Goal: Task Accomplishment & Management: Use online tool/utility

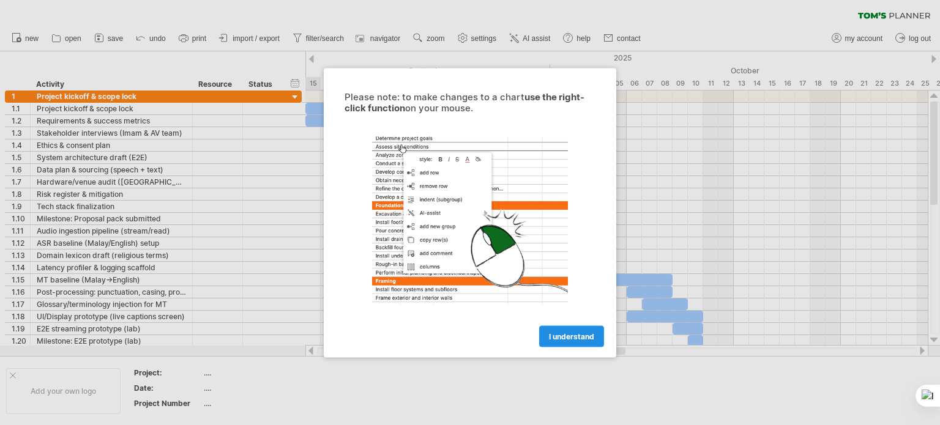
click at [564, 329] on link "I understand" at bounding box center [571, 336] width 65 height 21
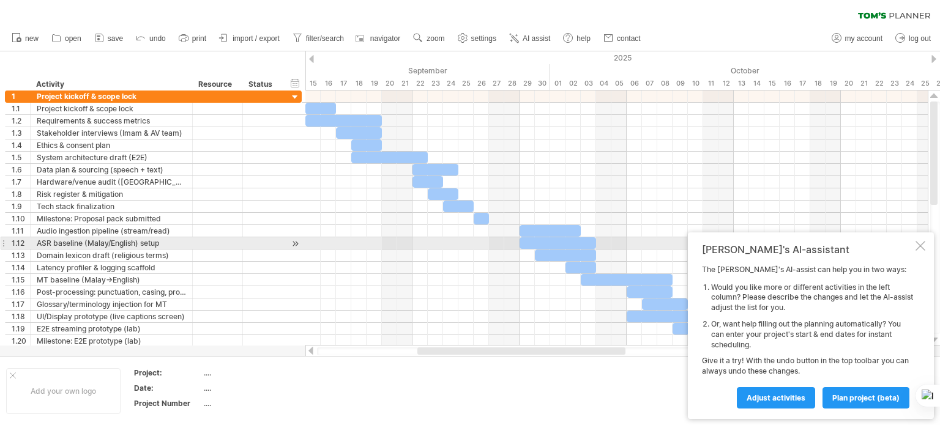
click at [920, 242] on div at bounding box center [921, 246] width 10 height 10
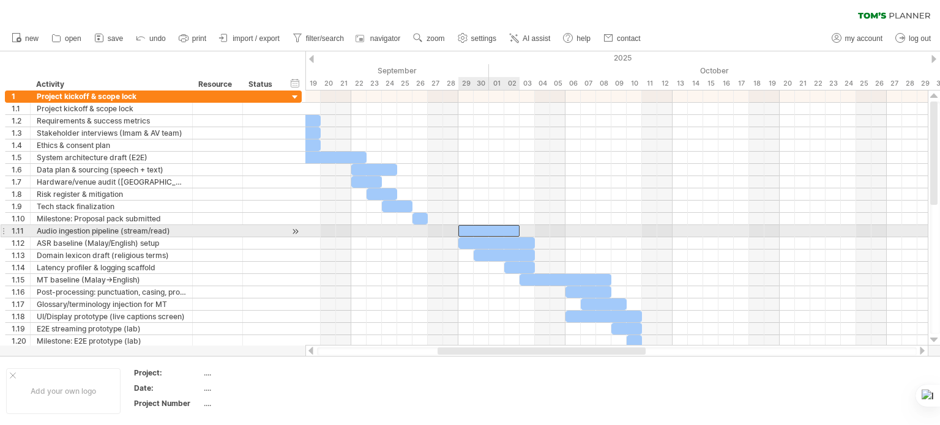
click at [479, 226] on div at bounding box center [488, 231] width 61 height 12
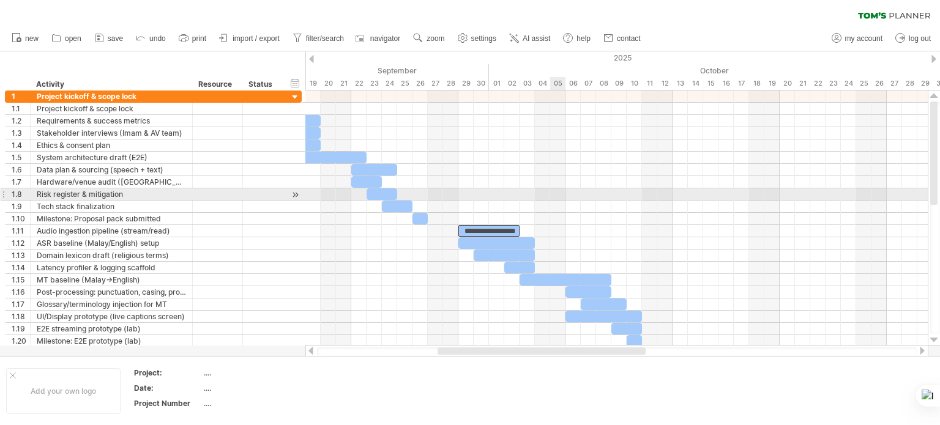
click at [559, 199] on div at bounding box center [616, 194] width 622 height 12
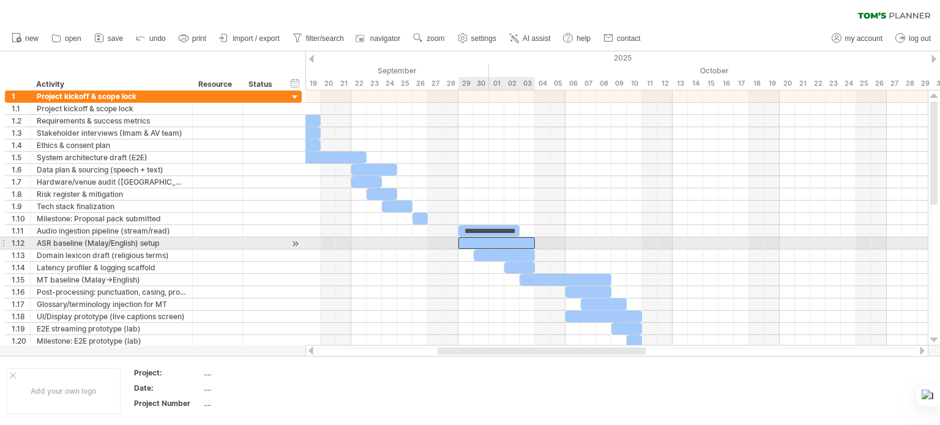
click at [469, 242] on div at bounding box center [496, 243] width 76 height 12
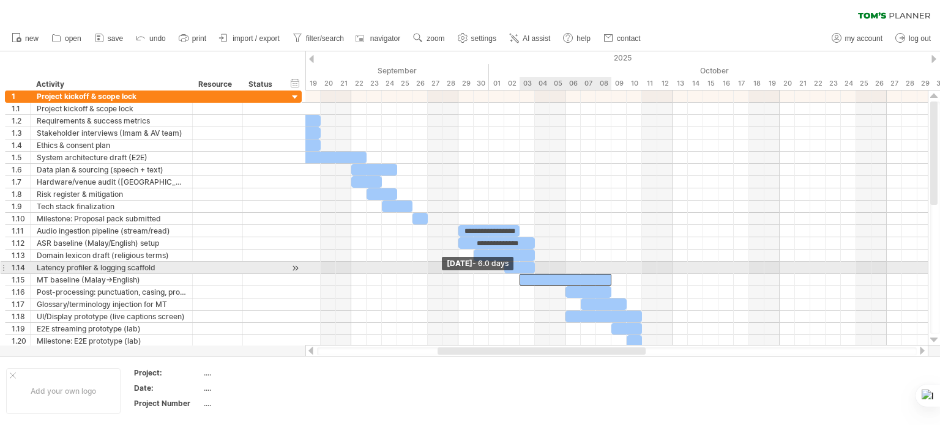
click at [521, 274] on span at bounding box center [519, 280] width 5 height 12
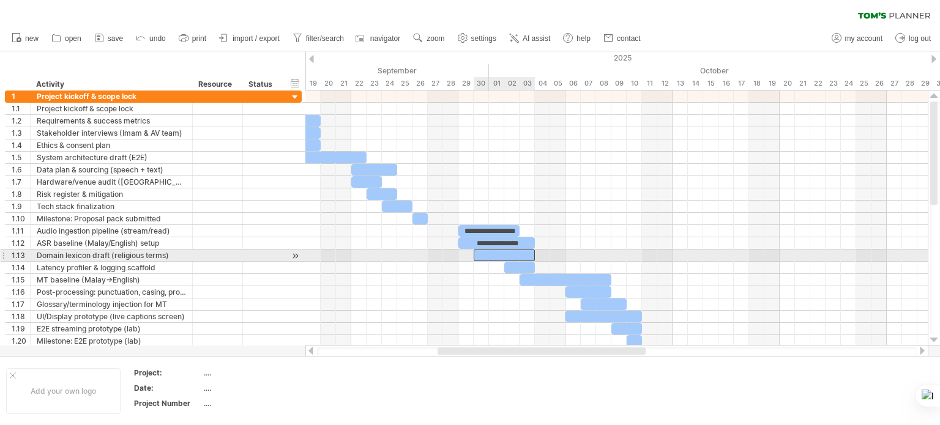
click at [499, 252] on div at bounding box center [504, 256] width 61 height 12
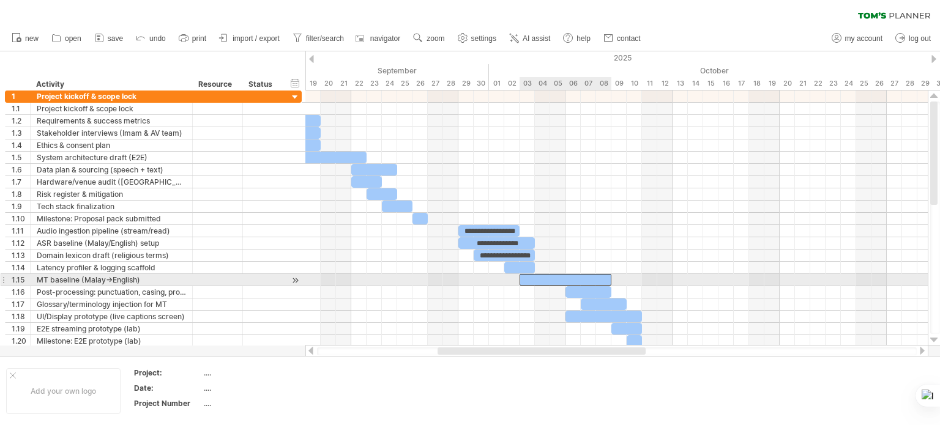
click at [561, 280] on div at bounding box center [566, 280] width 92 height 12
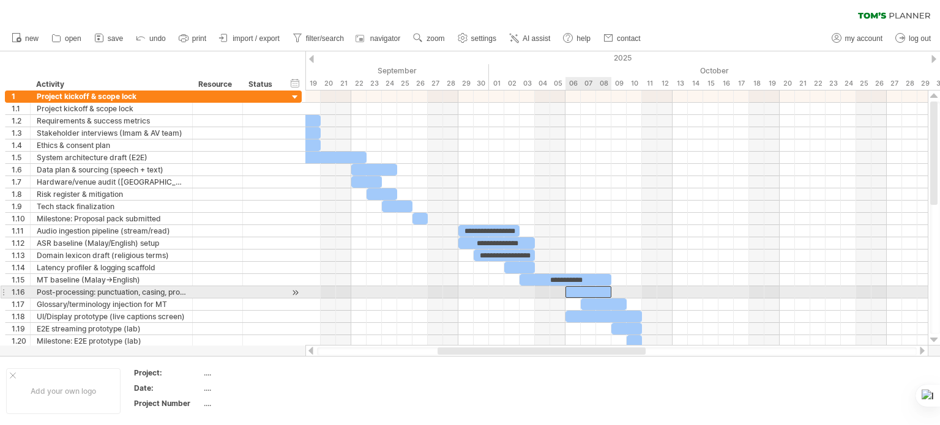
click at [586, 293] on div at bounding box center [588, 292] width 46 height 12
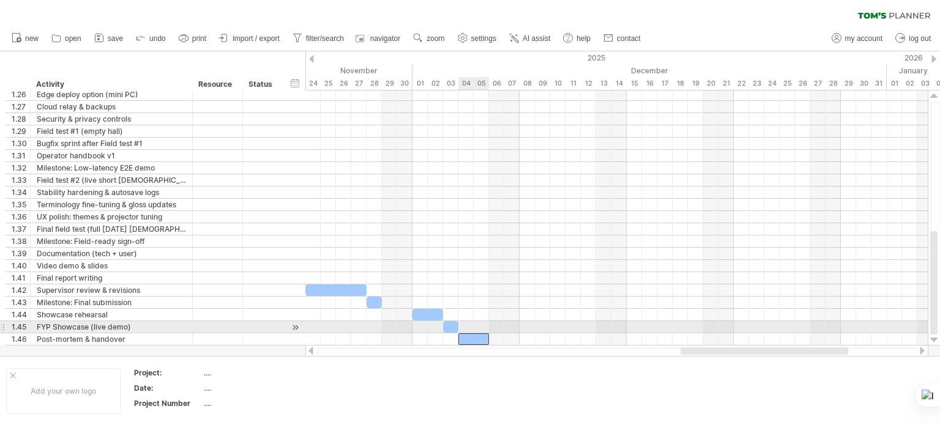
click at [480, 334] on div at bounding box center [473, 340] width 31 height 12
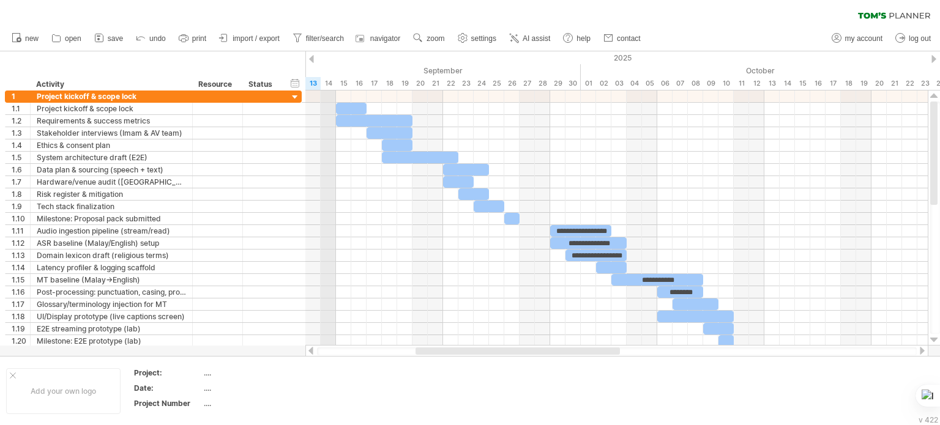
click at [327, 80] on div "14" at bounding box center [328, 83] width 15 height 13
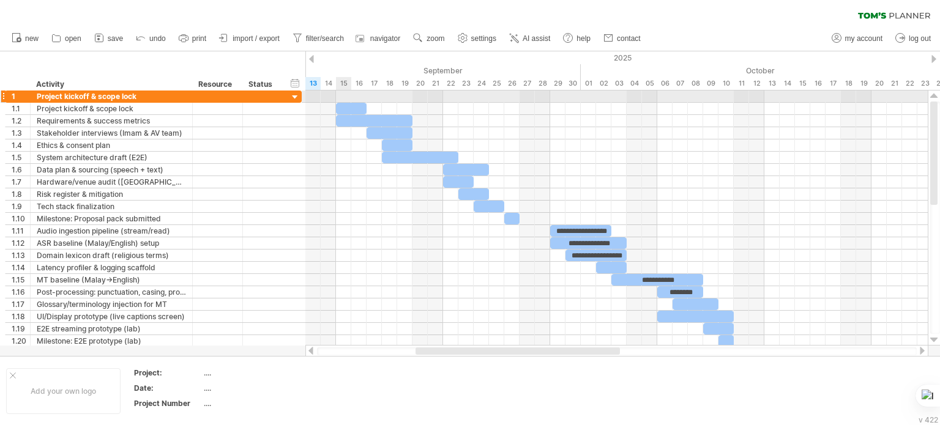
click at [344, 102] on div at bounding box center [616, 97] width 622 height 12
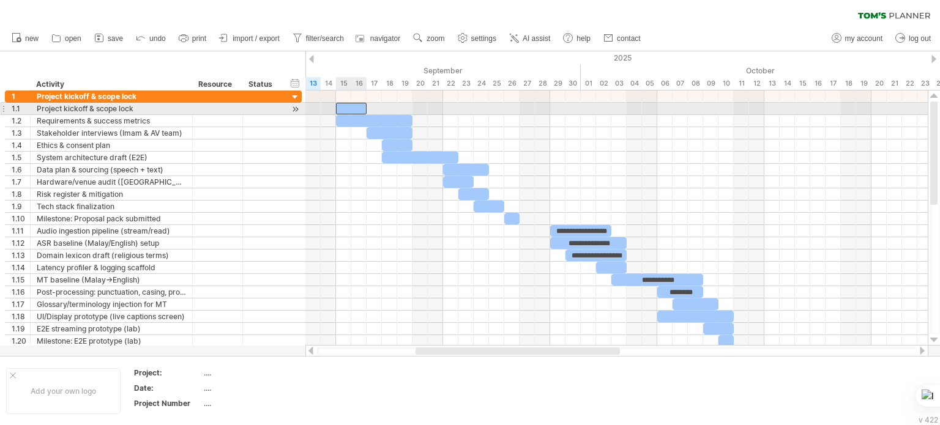
click at [345, 108] on div at bounding box center [351, 109] width 31 height 12
click at [201, 111] on div at bounding box center [217, 109] width 37 height 12
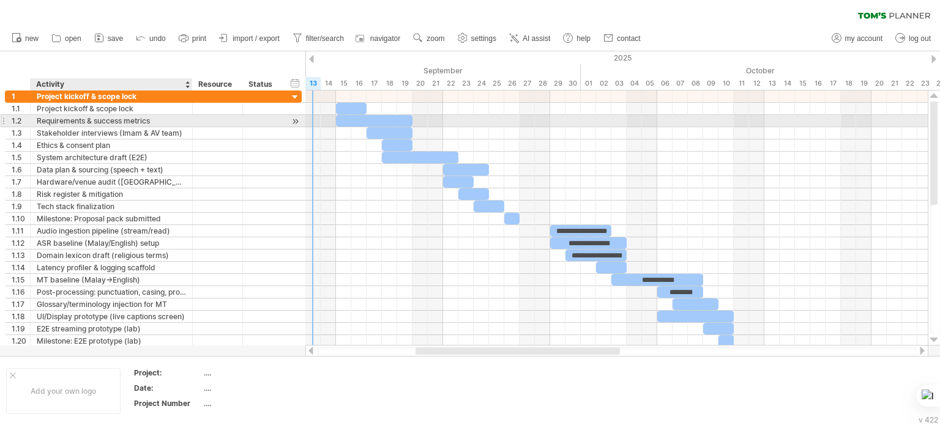
click at [188, 124] on div at bounding box center [191, 121] width 6 height 12
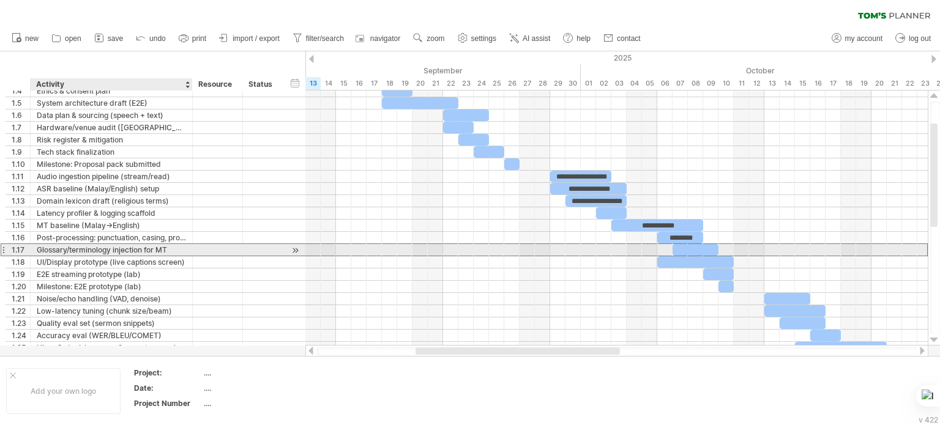
click at [83, 249] on div "Glossary/terminology injection for MT" at bounding box center [111, 250] width 149 height 12
click at [83, 249] on input "**********" at bounding box center [111, 250] width 149 height 12
click at [115, 247] on input "**********" at bounding box center [111, 250] width 149 height 12
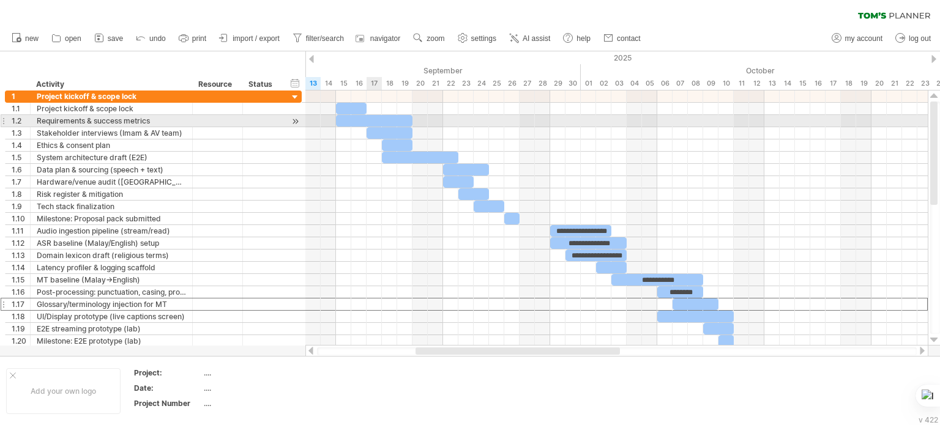
click at [370, 118] on div at bounding box center [374, 121] width 76 height 12
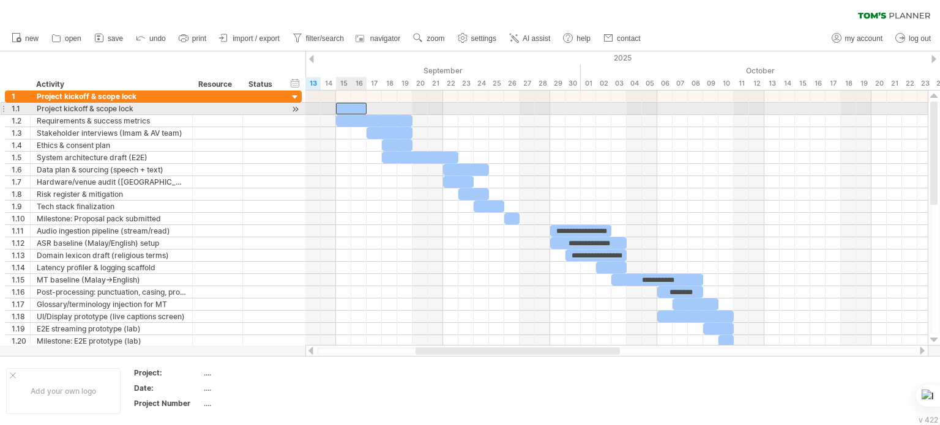
click at [344, 103] on div at bounding box center [351, 109] width 31 height 12
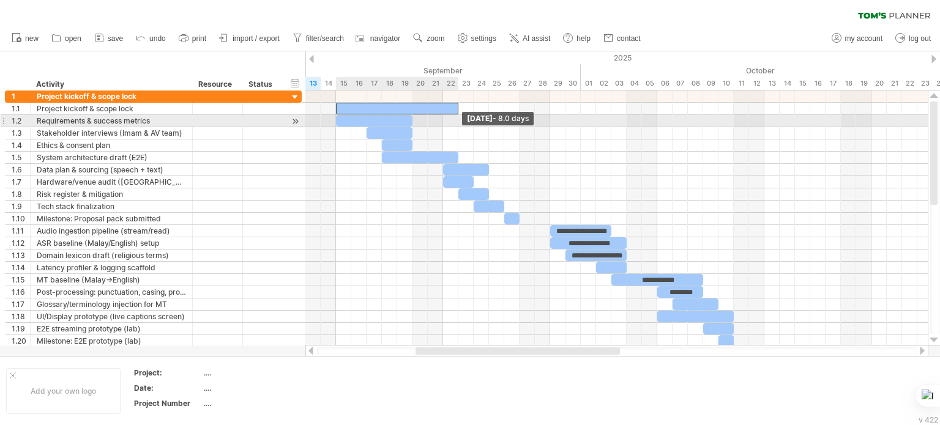
drag, startPoint x: 366, startPoint y: 108, endPoint x: 455, endPoint y: 122, distance: 89.8
click at [455, 122] on div "**********" at bounding box center [616, 218] width 622 height 255
click at [347, 119] on div at bounding box center [374, 121] width 76 height 12
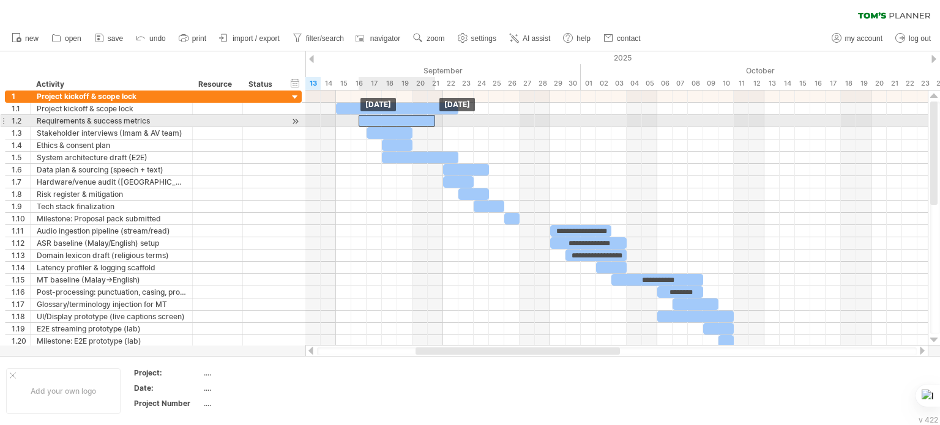
drag, startPoint x: 409, startPoint y: 119, endPoint x: 428, endPoint y: 119, distance: 19.6
click at [428, 119] on div at bounding box center [397, 121] width 76 height 12
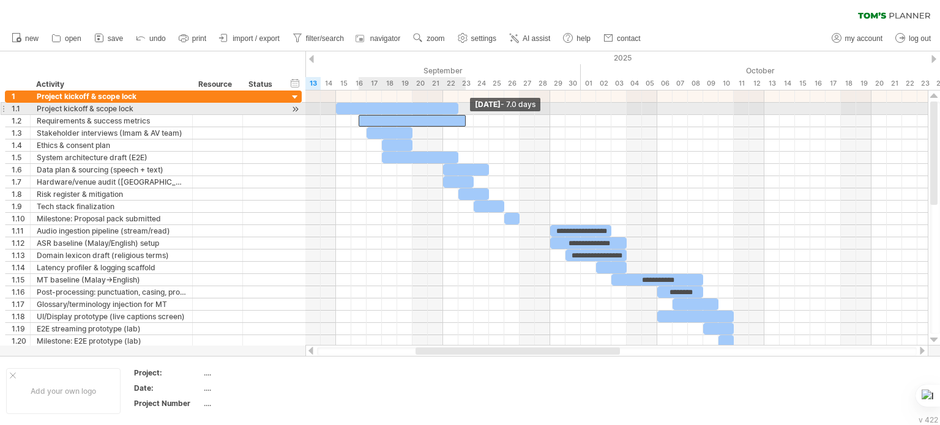
drag, startPoint x: 436, startPoint y: 120, endPoint x: 474, endPoint y: 115, distance: 38.3
click at [468, 115] on span at bounding box center [465, 121] width 5 height 12
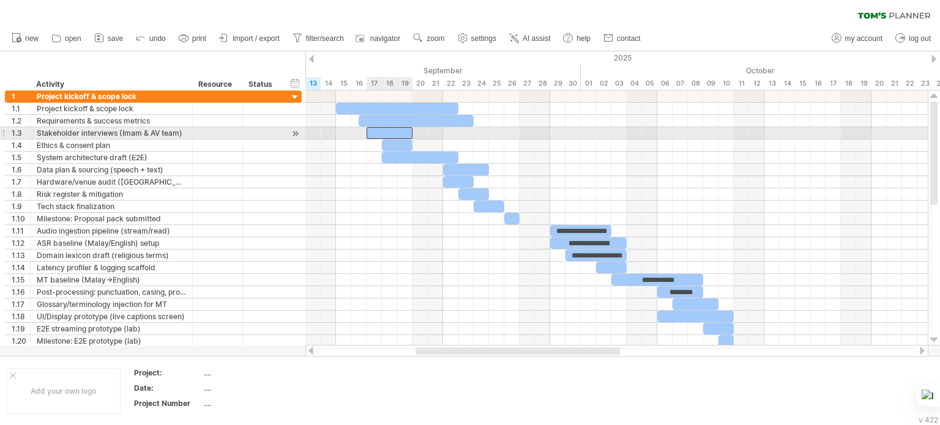
click at [398, 129] on div at bounding box center [390, 133] width 46 height 12
drag, startPoint x: 411, startPoint y: 129, endPoint x: 469, endPoint y: 137, distance: 58.1
click at [469, 137] on div at bounding box center [420, 133] width 107 height 12
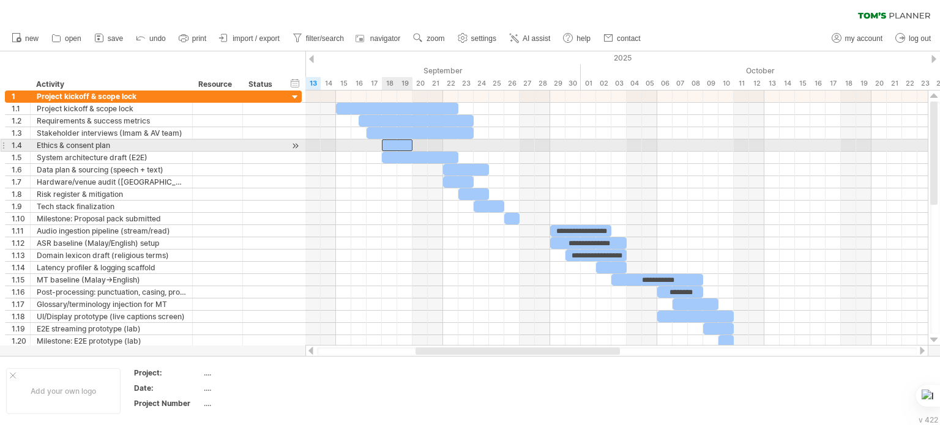
click at [400, 146] on div at bounding box center [397, 146] width 31 height 12
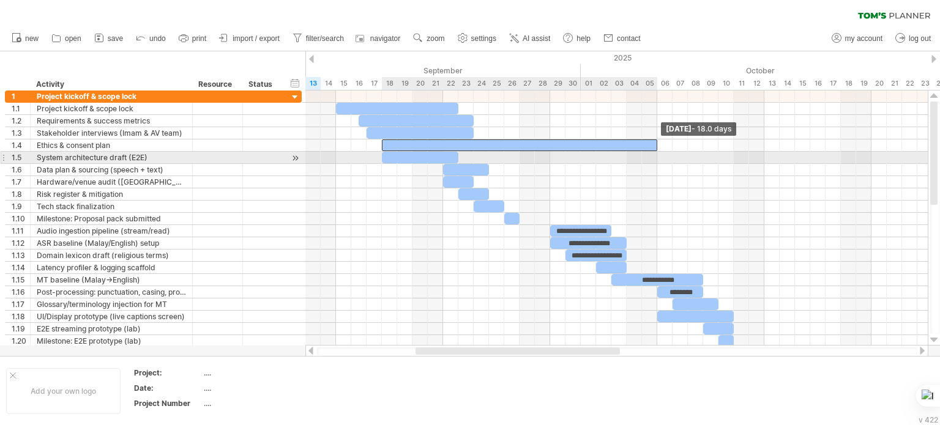
drag, startPoint x: 411, startPoint y: 144, endPoint x: 652, endPoint y: 154, distance: 241.3
click at [652, 154] on div "**********" at bounding box center [616, 218] width 622 height 255
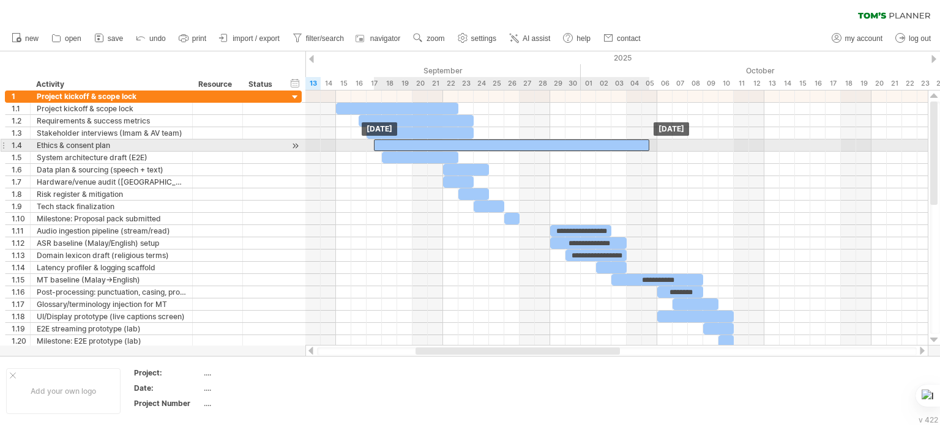
click at [539, 146] on div at bounding box center [511, 146] width 275 height 12
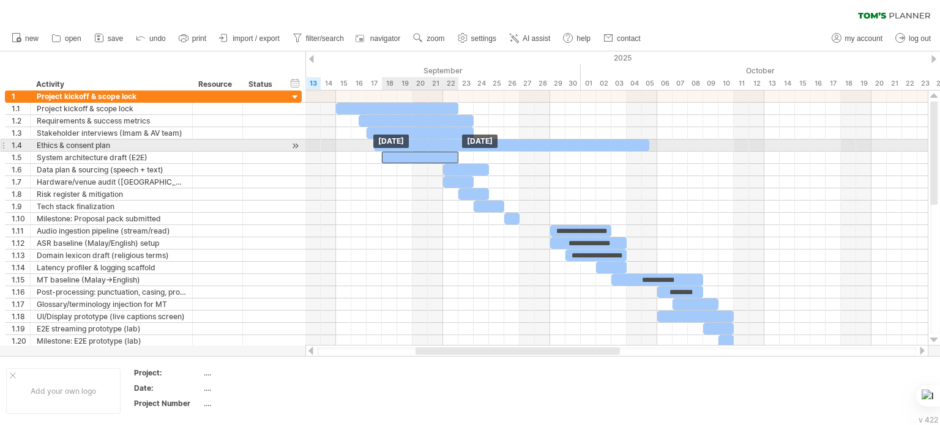
click at [426, 152] on div at bounding box center [420, 158] width 76 height 12
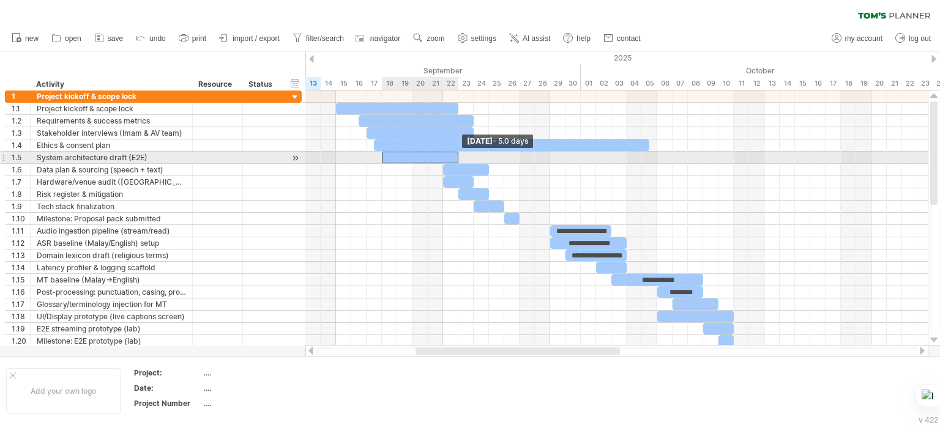
drag, startPoint x: 456, startPoint y: 155, endPoint x: 454, endPoint y: 162, distance: 6.4
click at [454, 162] on div at bounding box center [420, 158] width 76 height 12
drag, startPoint x: 422, startPoint y: 151, endPoint x: 472, endPoint y: 163, distance: 51.2
click at [472, 163] on div "**********" at bounding box center [616, 218] width 622 height 255
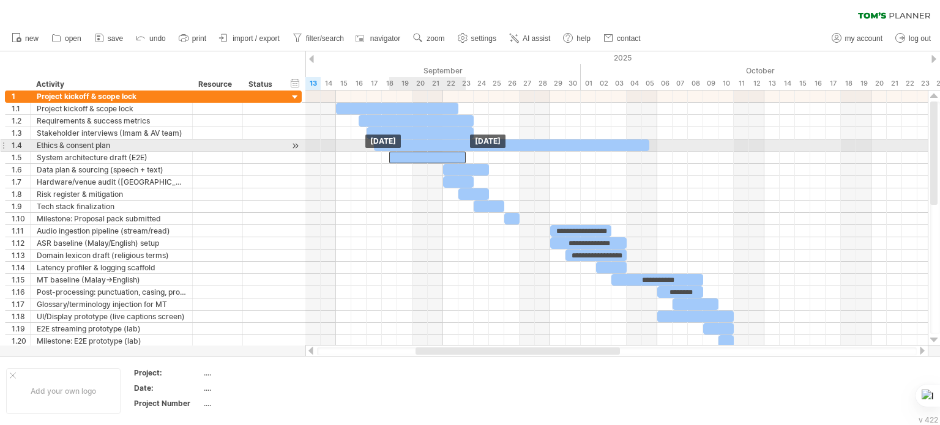
drag, startPoint x: 419, startPoint y: 153, endPoint x: 433, endPoint y: 151, distance: 14.2
click at [433, 152] on div at bounding box center [427, 158] width 76 height 12
click at [433, 152] on div at bounding box center [435, 158] width 76 height 12
click at [463, 151] on div "**********" at bounding box center [616, 218] width 622 height 255
click at [463, 151] on div at bounding box center [616, 146] width 622 height 12
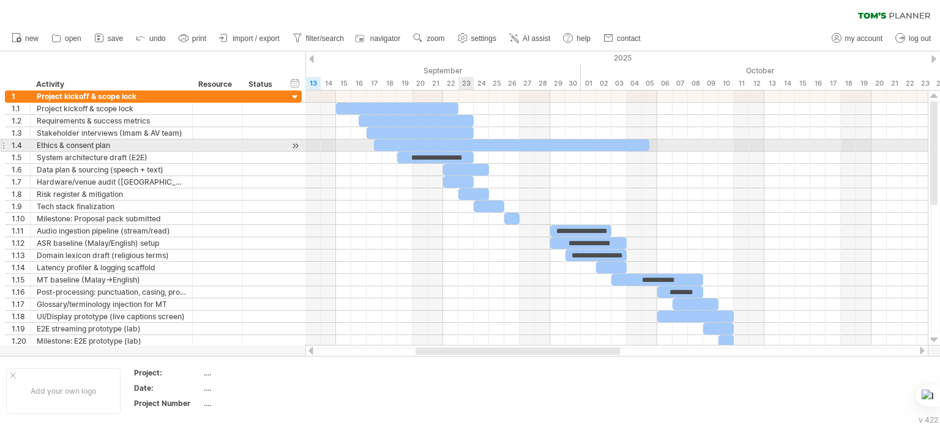
click at [463, 151] on div at bounding box center [616, 146] width 622 height 12
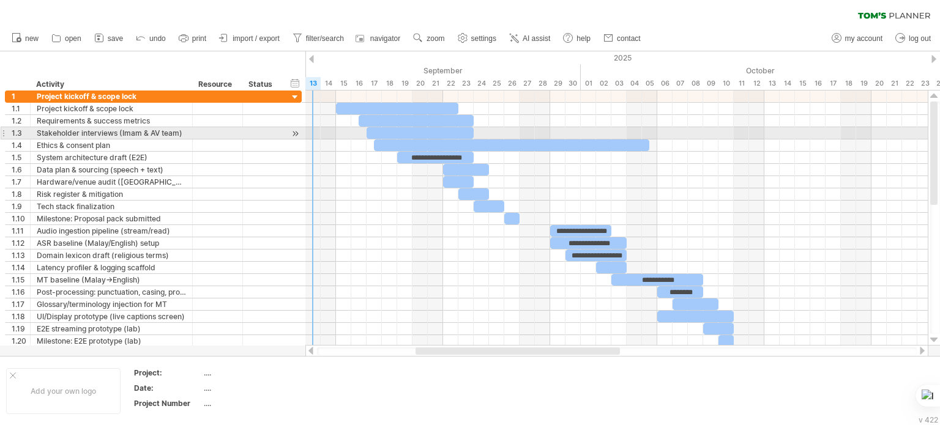
click at [310, 130] on div at bounding box center [616, 133] width 622 height 12
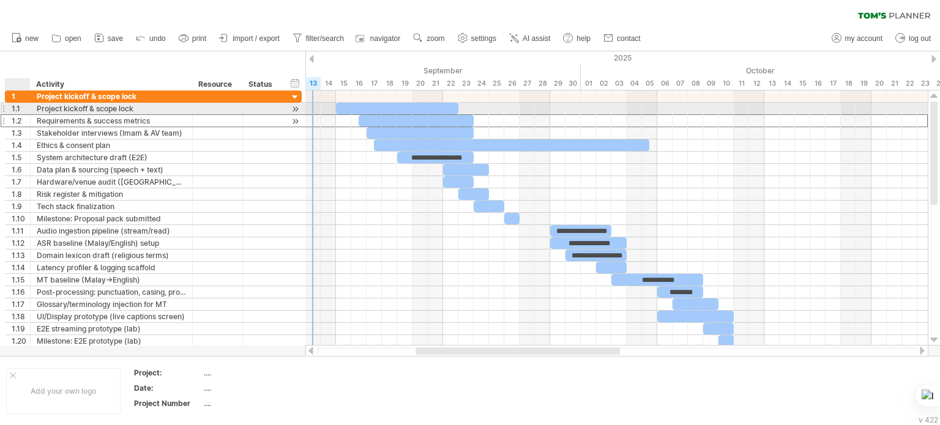
click at [20, 115] on div "1.2" at bounding box center [21, 121] width 18 height 12
click at [20, 107] on div "1.1" at bounding box center [21, 109] width 18 height 12
click at [399, 107] on div at bounding box center [397, 109] width 122 height 12
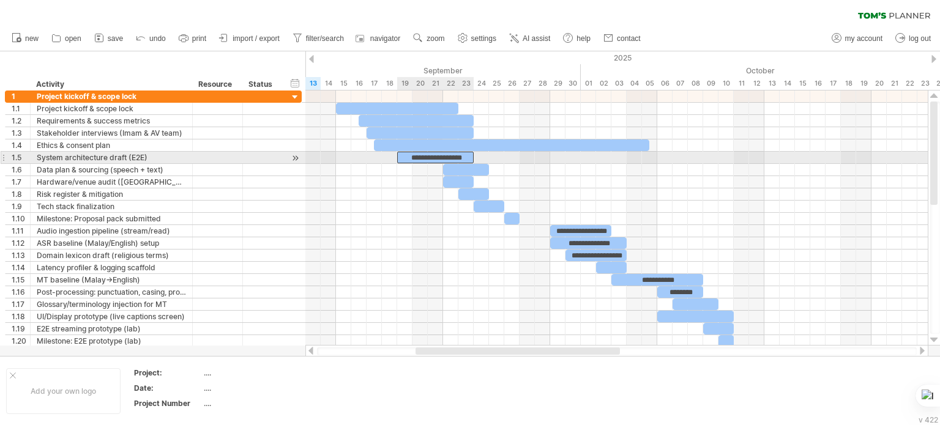
click at [435, 157] on div "**********" at bounding box center [435, 158] width 76 height 12
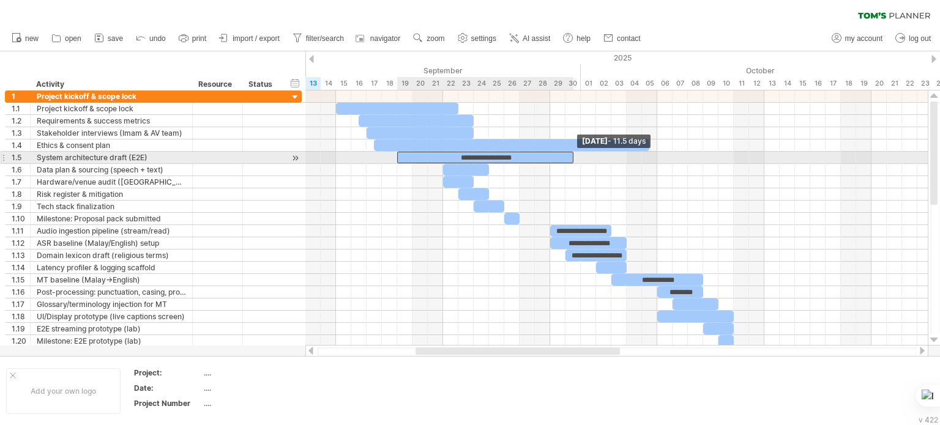
drag, startPoint x: 472, startPoint y: 153, endPoint x: 570, endPoint y: 159, distance: 98.7
click at [571, 159] on span at bounding box center [573, 158] width 5 height 12
drag, startPoint x: 524, startPoint y: 153, endPoint x: 513, endPoint y: 155, distance: 11.3
click at [513, 155] on div "**********" at bounding box center [477, 158] width 176 height 12
click at [486, 155] on div "**********" at bounding box center [477, 158] width 176 height 12
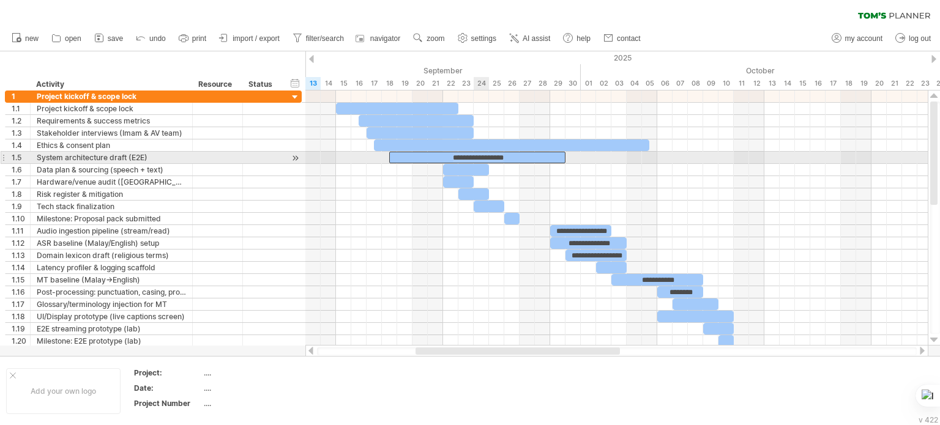
click at [486, 155] on div "**********" at bounding box center [477, 158] width 176 height 12
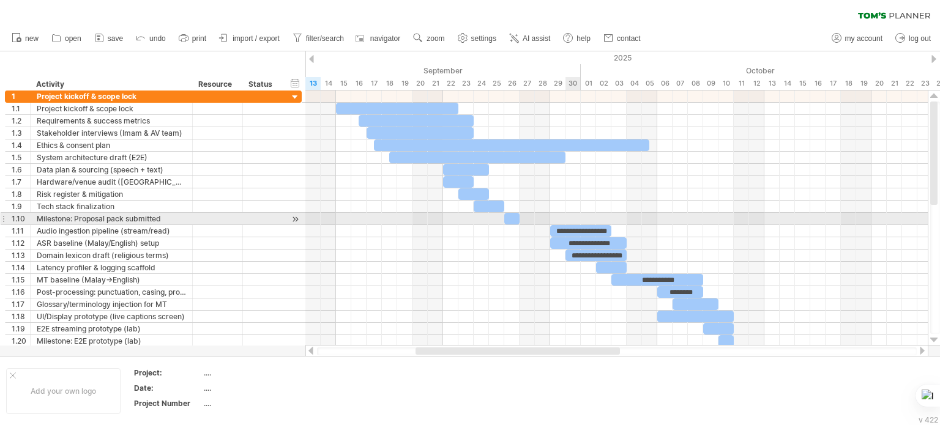
click at [573, 223] on div at bounding box center [616, 219] width 622 height 12
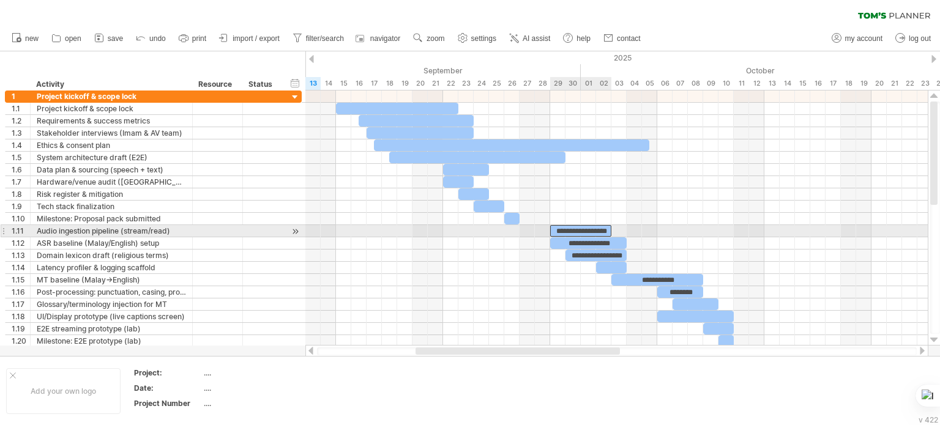
click at [573, 228] on div "**********" at bounding box center [580, 231] width 61 height 12
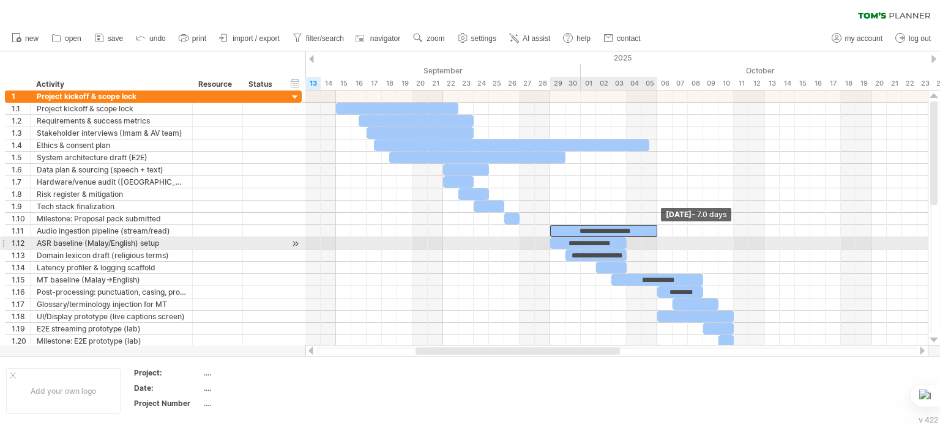
drag, startPoint x: 608, startPoint y: 227, endPoint x: 656, endPoint y: 240, distance: 49.4
click at [656, 240] on div "**********" at bounding box center [616, 218] width 622 height 255
click at [605, 243] on div "**********" at bounding box center [588, 243] width 76 height 12
drag, startPoint x: 624, startPoint y: 241, endPoint x: 681, endPoint y: 245, distance: 56.5
click at [675, 245] on span at bounding box center [672, 243] width 5 height 12
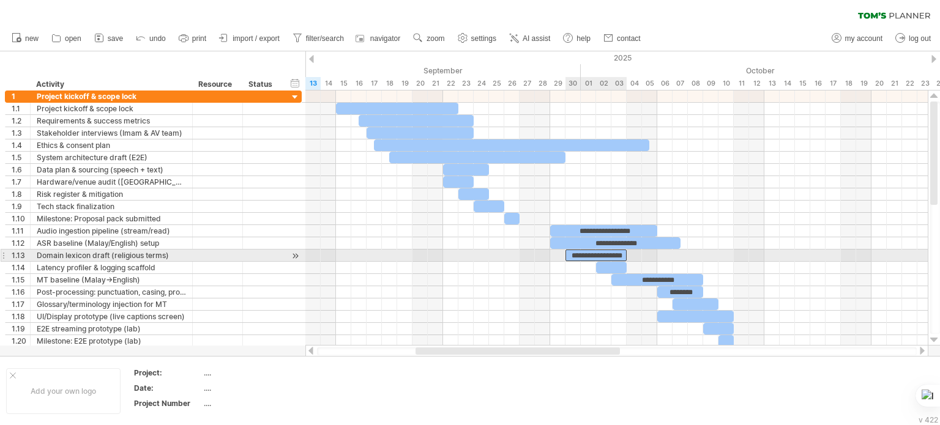
click at [616, 252] on div "**********" at bounding box center [595, 256] width 61 height 12
drag, startPoint x: 625, startPoint y: 252, endPoint x: 701, endPoint y: 259, distance: 76.2
click at [701, 259] on span at bounding box center [703, 256] width 5 height 12
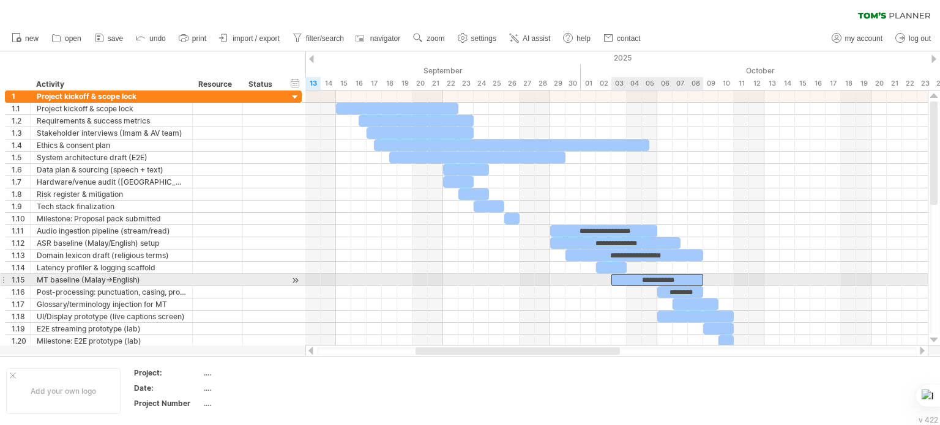
click at [648, 279] on div "**********" at bounding box center [657, 280] width 92 height 12
drag, startPoint x: 704, startPoint y: 274, endPoint x: 729, endPoint y: 274, distance: 25.7
click at [729, 274] on div "**********" at bounding box center [616, 218] width 622 height 255
click at [693, 280] on div "**********" at bounding box center [668, 280] width 115 height 12
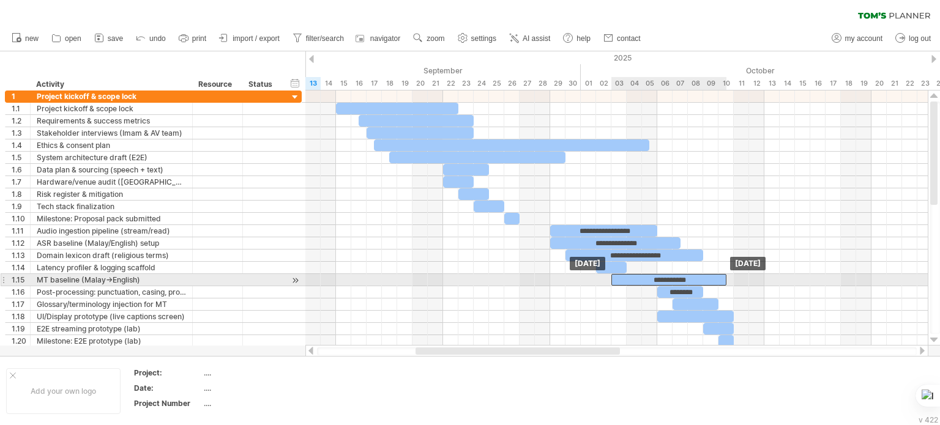
drag, startPoint x: 693, startPoint y: 280, endPoint x: 681, endPoint y: 278, distance: 12.3
click at [681, 278] on div "**********" at bounding box center [668, 280] width 115 height 12
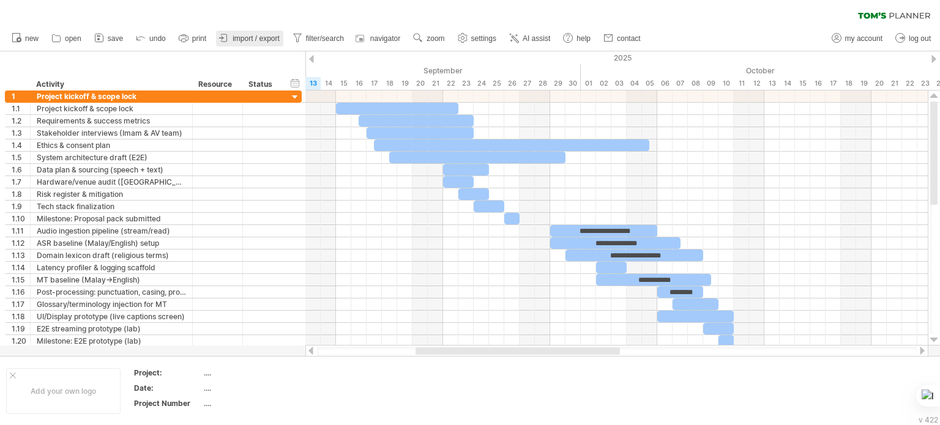
click at [237, 37] on span "import / export" at bounding box center [256, 38] width 47 height 9
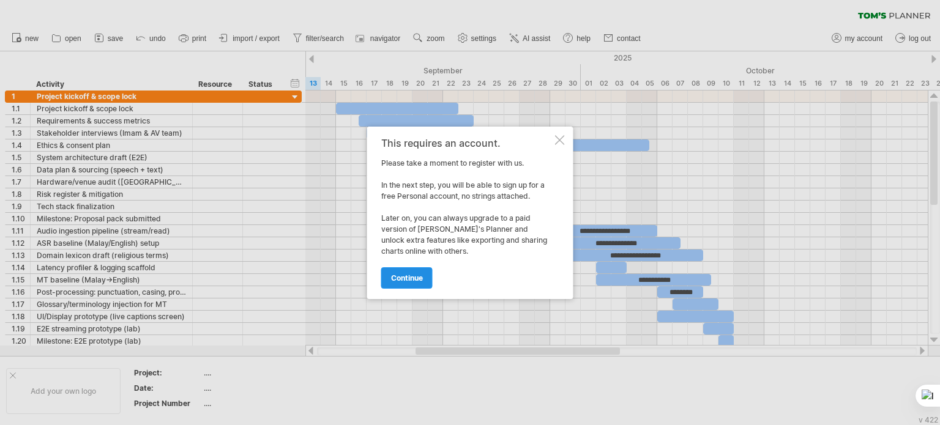
click at [409, 274] on span "continue" at bounding box center [407, 278] width 32 height 9
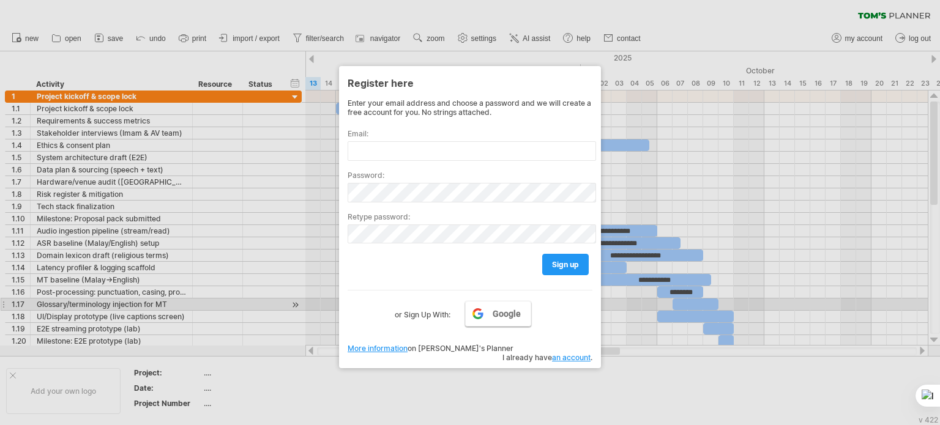
click at [481, 308] on link "Google" at bounding box center [498, 314] width 66 height 26
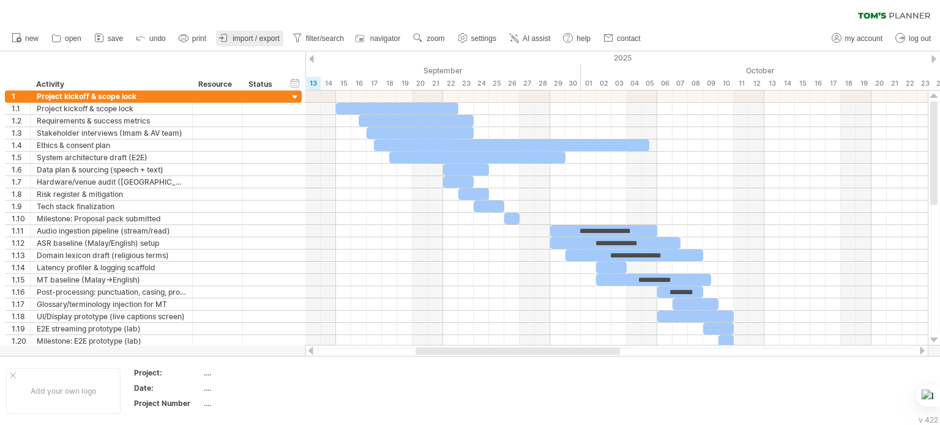
click at [240, 40] on span "import / export" at bounding box center [256, 38] width 47 height 9
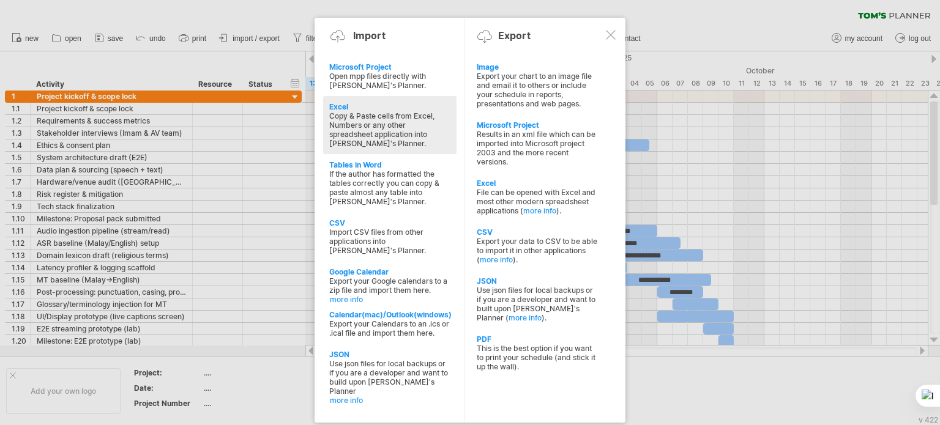
click at [360, 123] on div "Copy & Paste cells from Excel, Numbers or any other spreadsheet application int…" at bounding box center [389, 129] width 121 height 37
type textarea "**********"
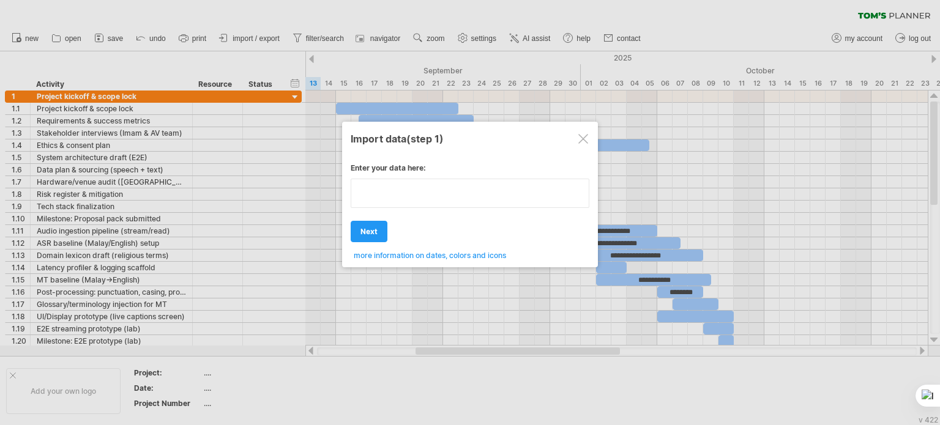
click at [397, 220] on div "Enter your data here: Your data: Weekend days ' mon tue Hide weekend days" at bounding box center [470, 207] width 239 height 106
click at [472, 195] on textarea at bounding box center [470, 193] width 239 height 29
click at [395, 200] on textarea at bounding box center [470, 193] width 239 height 29
paste textarea "**********"
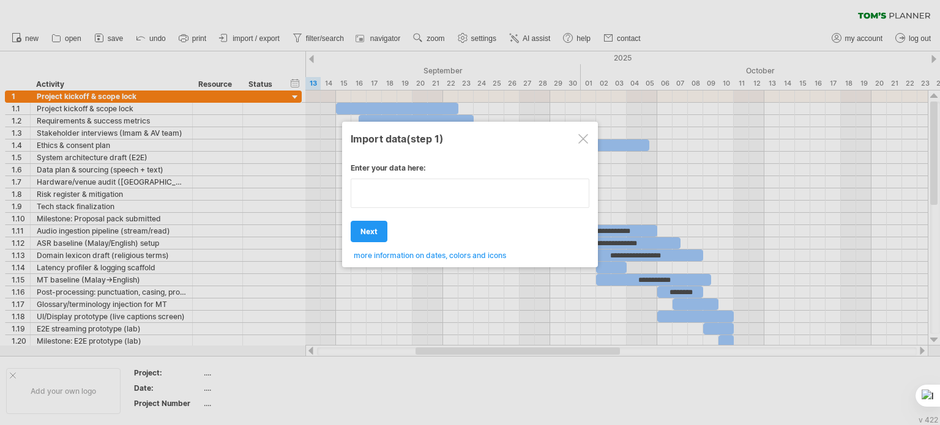
type textarea "**********"
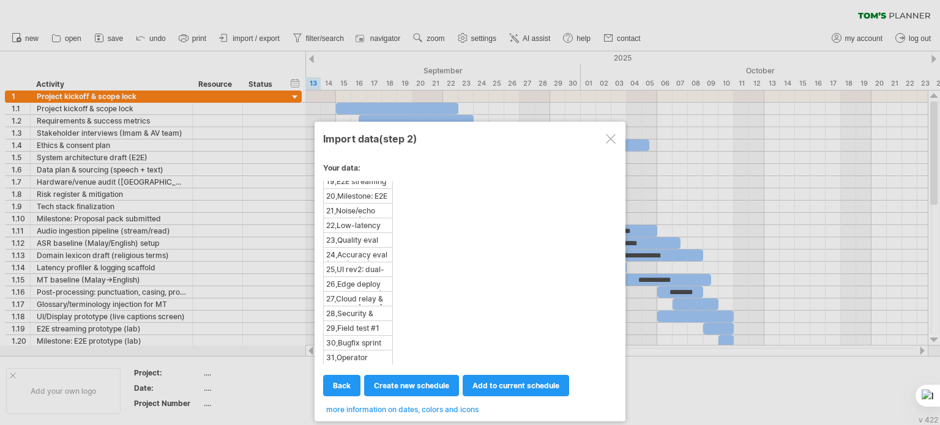
scroll to position [501, 0]
click at [609, 136] on div at bounding box center [611, 139] width 10 height 10
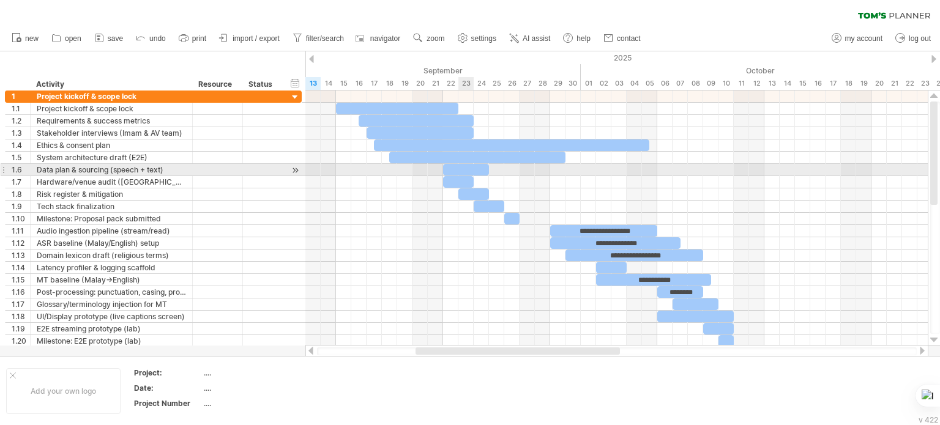
click at [468, 171] on div at bounding box center [466, 170] width 46 height 12
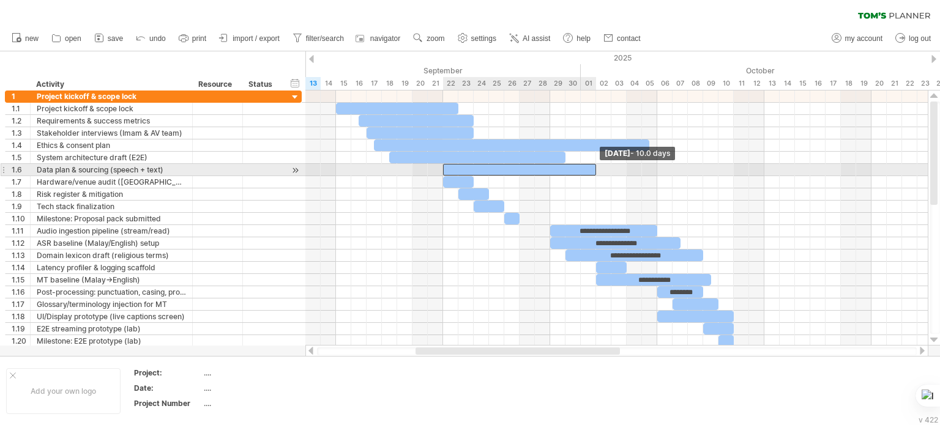
drag, startPoint x: 490, startPoint y: 170, endPoint x: 600, endPoint y: 176, distance: 110.3
click at [600, 176] on div "**********" at bounding box center [616, 218] width 622 height 255
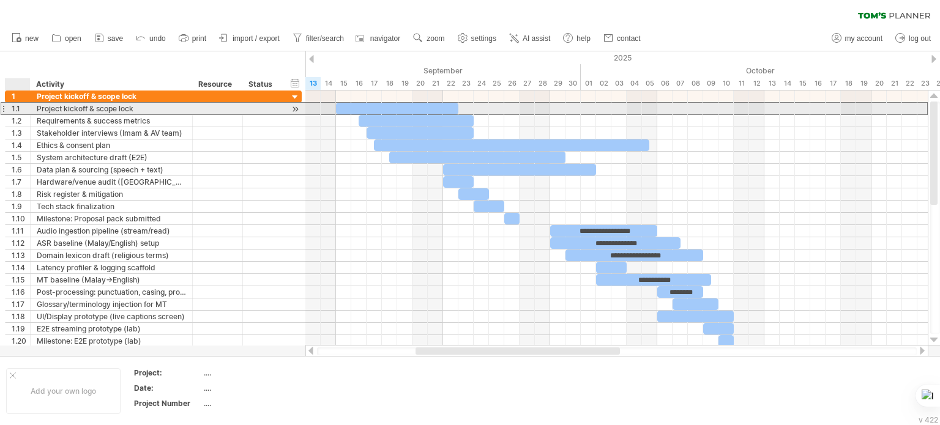
click at [22, 110] on div "1.1" at bounding box center [21, 109] width 18 height 12
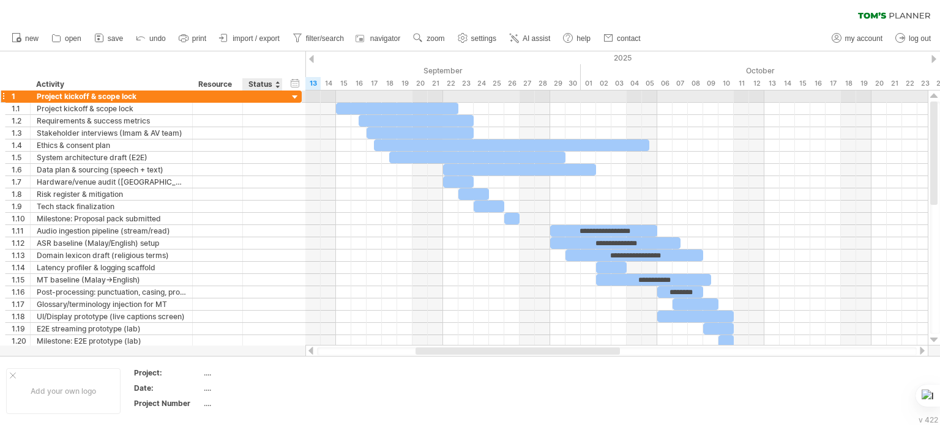
click at [294, 94] on div at bounding box center [295, 98] width 12 height 12
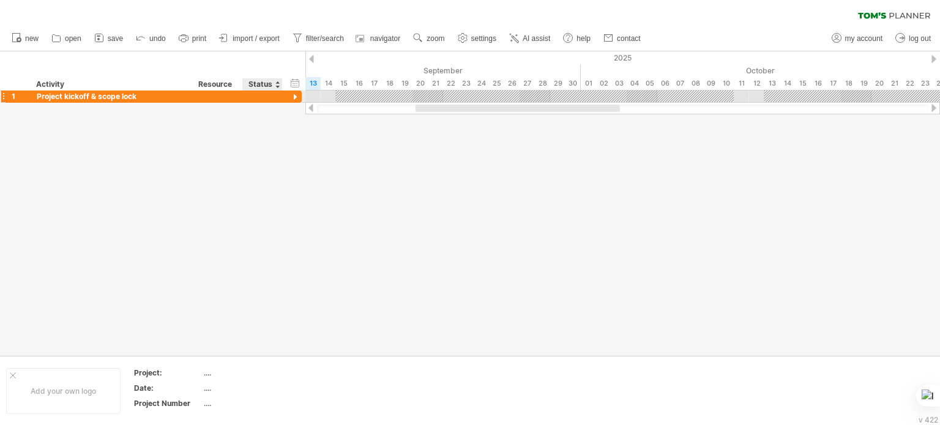
click at [294, 94] on div at bounding box center [295, 98] width 12 height 12
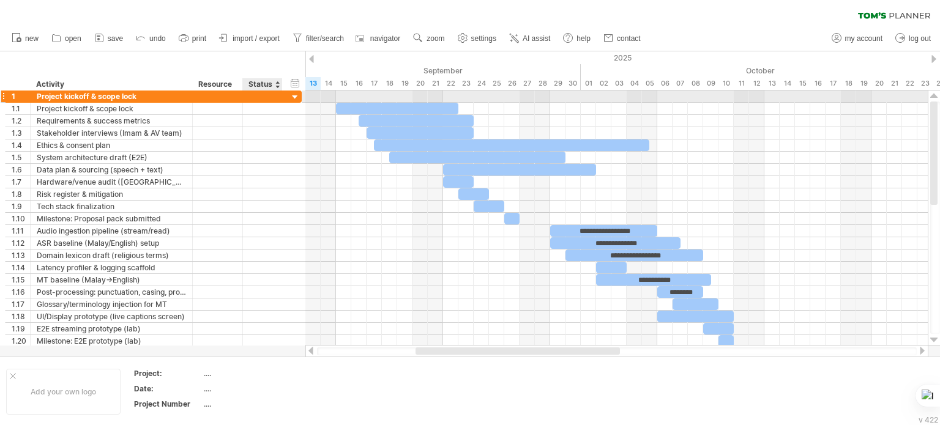
click at [296, 94] on div at bounding box center [295, 98] width 12 height 12
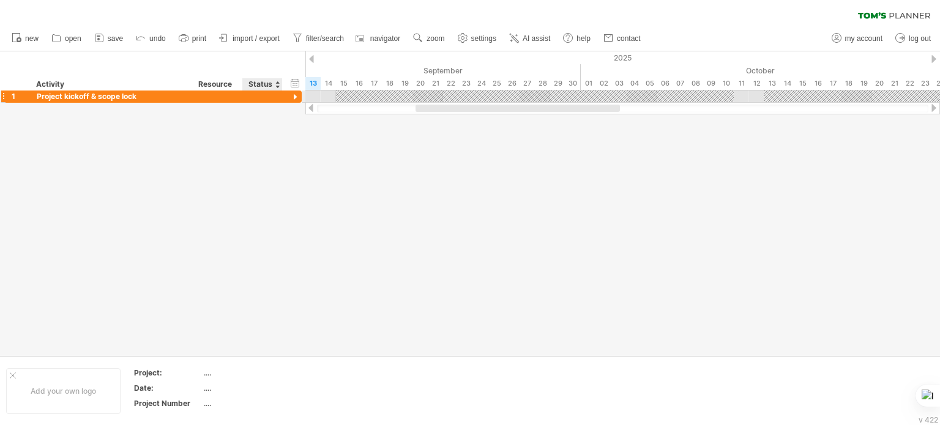
click at [296, 94] on div at bounding box center [295, 98] width 12 height 12
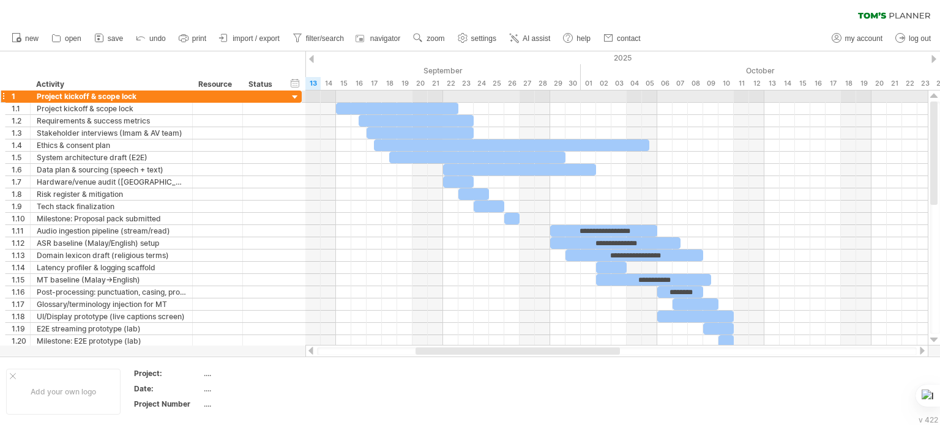
click at [295, 95] on div at bounding box center [295, 98] width 12 height 12
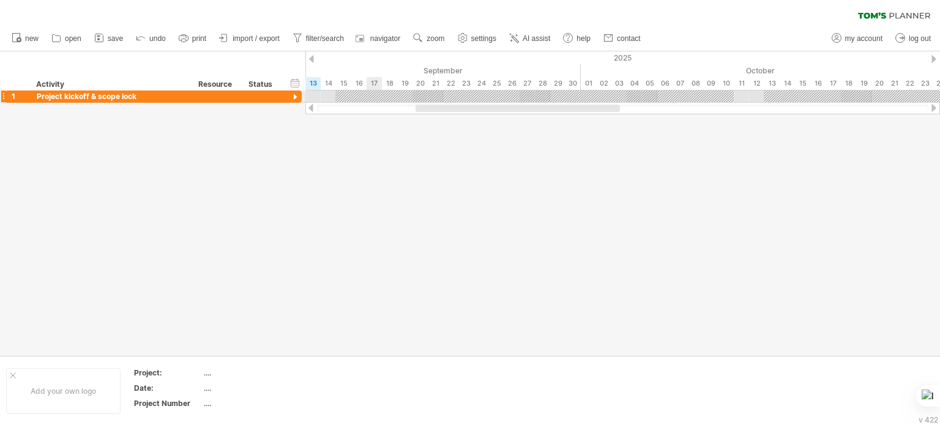
click at [371, 95] on div at bounding box center [535, 97] width 398 height 12
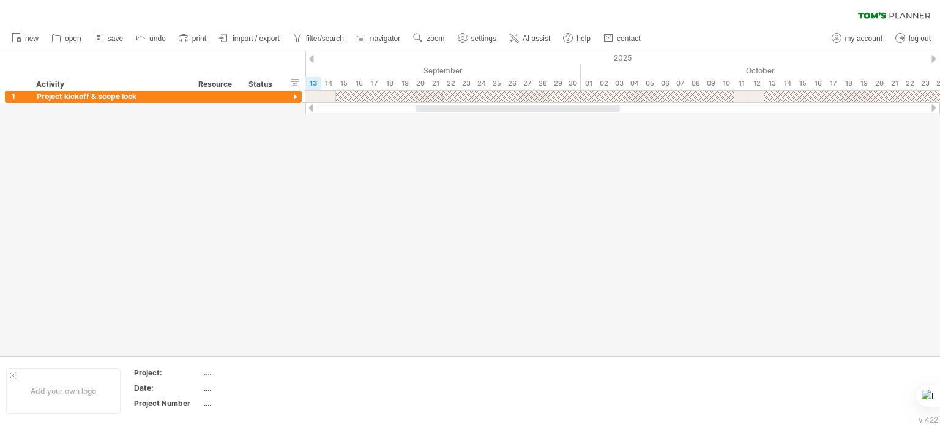
click at [310, 106] on div at bounding box center [311, 108] width 10 height 8
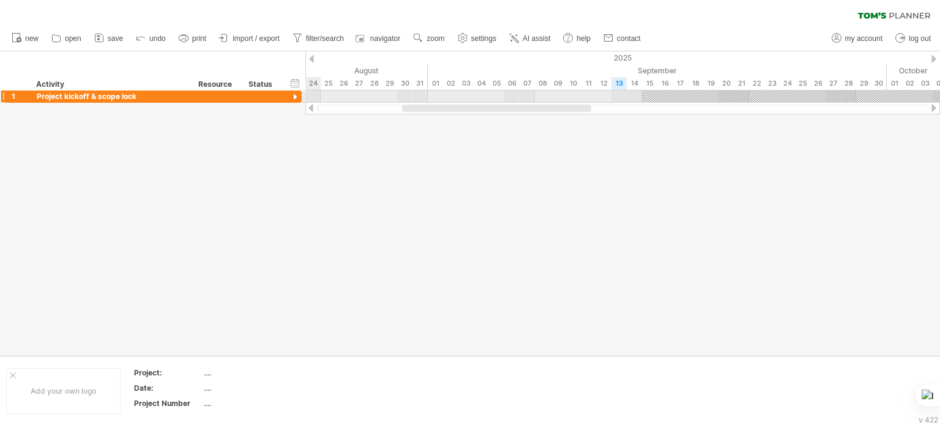
click at [297, 96] on div at bounding box center [295, 98] width 12 height 12
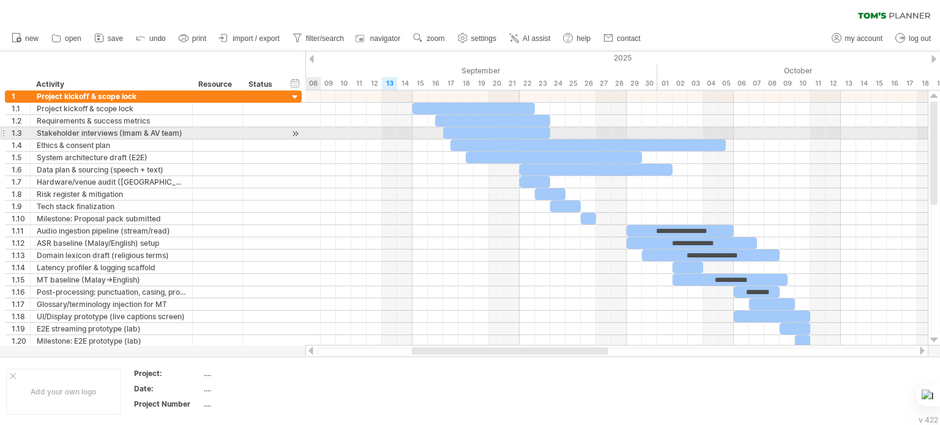
click at [294, 136] on div at bounding box center [295, 133] width 12 height 13
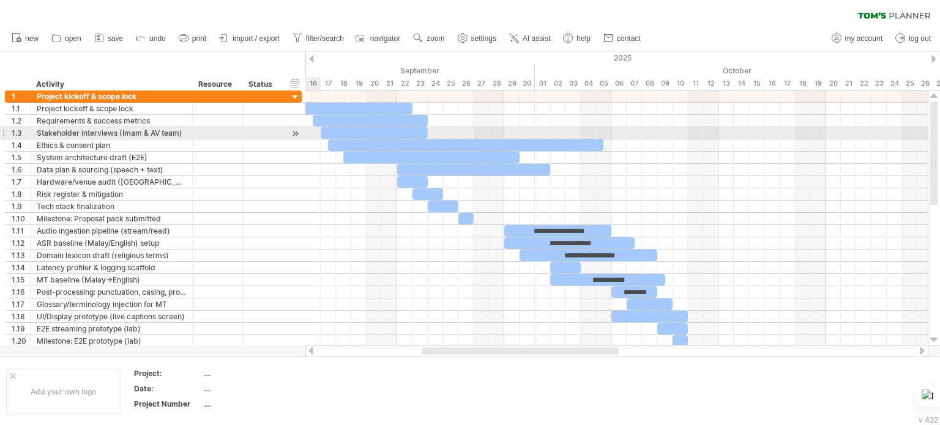
click at [294, 136] on div at bounding box center [295, 133] width 12 height 13
click at [293, 132] on div at bounding box center [295, 133] width 12 height 13
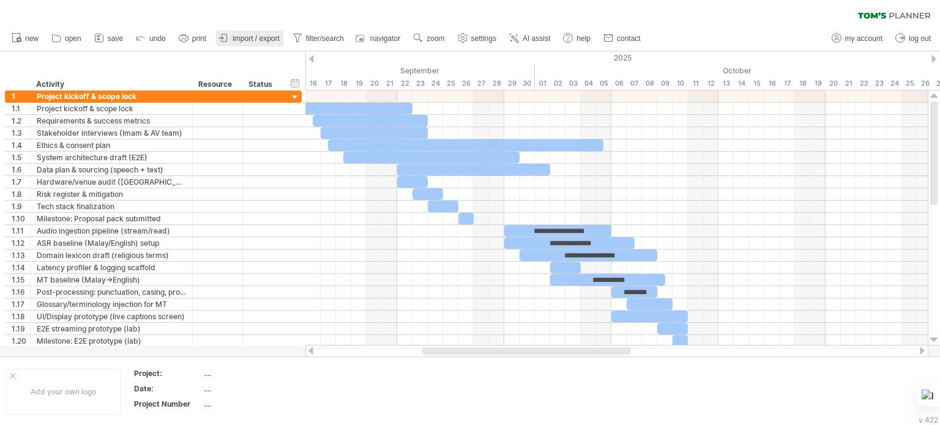
click at [255, 34] on span "import / export" at bounding box center [256, 38] width 47 height 9
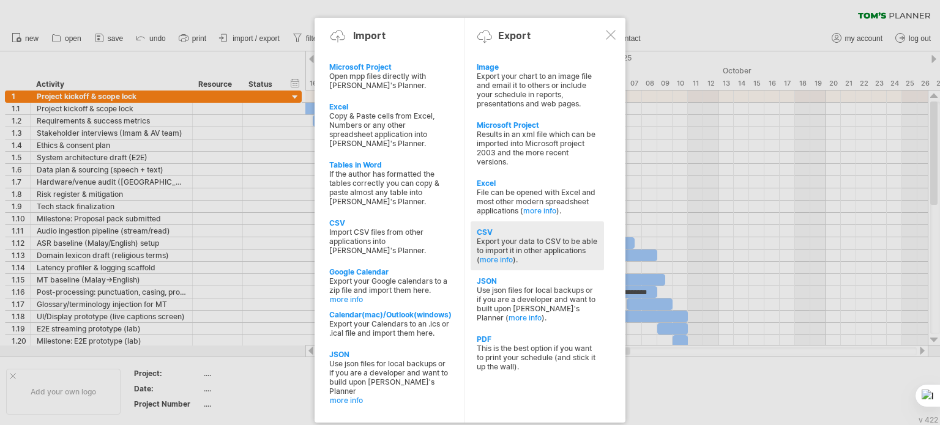
click at [523, 238] on div "Export your data to CSV to be able to import it in other applications ( more in…" at bounding box center [537, 251] width 121 height 28
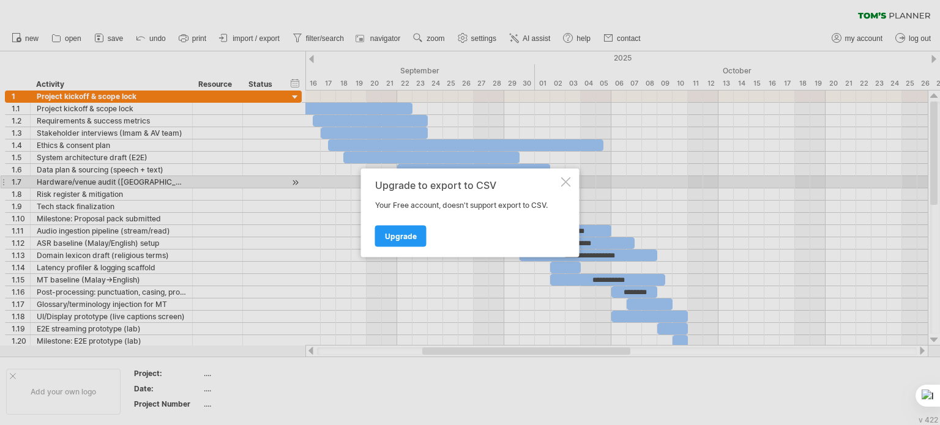
click at [561, 186] on div at bounding box center [566, 182] width 10 height 10
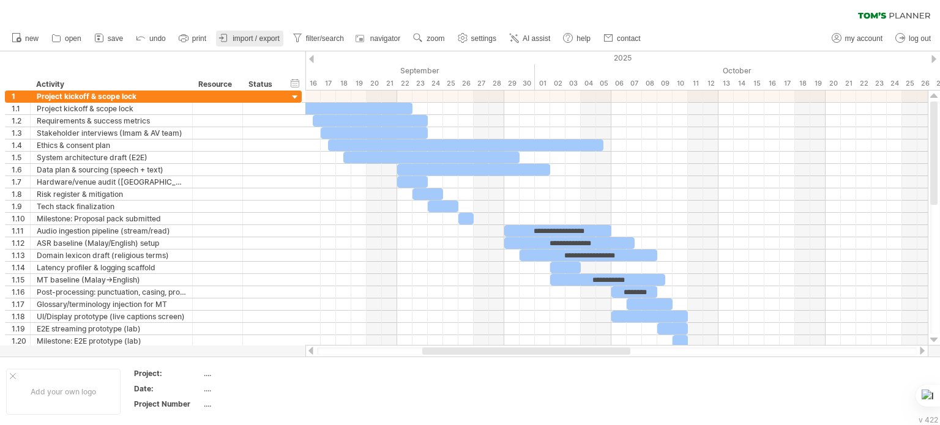
click at [273, 42] on span "import / export" at bounding box center [256, 38] width 47 height 9
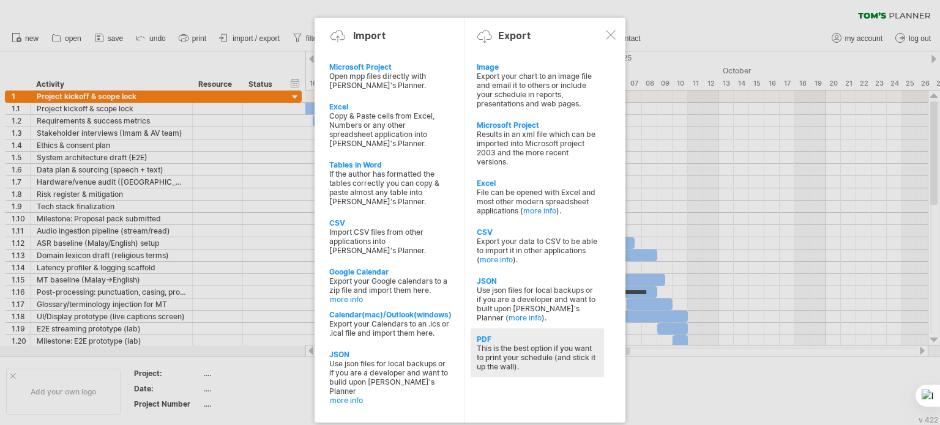
click at [520, 347] on div "This is the best option if you want to print your schedule (and stick it up the…" at bounding box center [537, 358] width 121 height 28
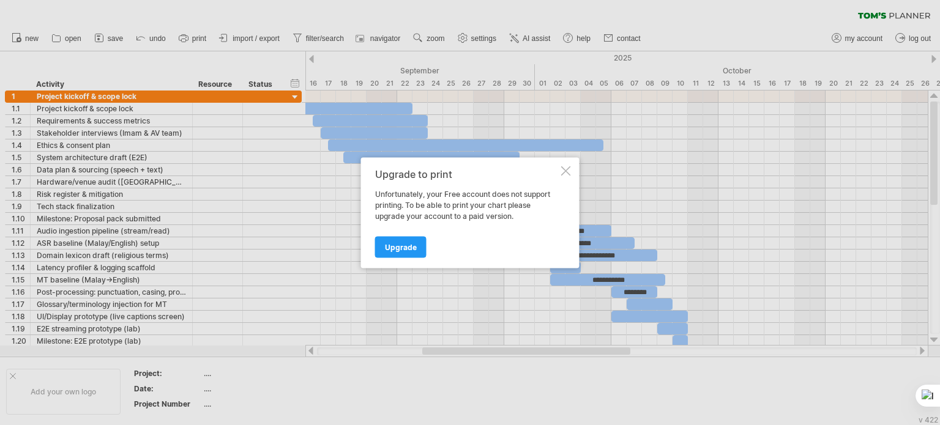
click at [561, 168] on div at bounding box center [566, 171] width 10 height 10
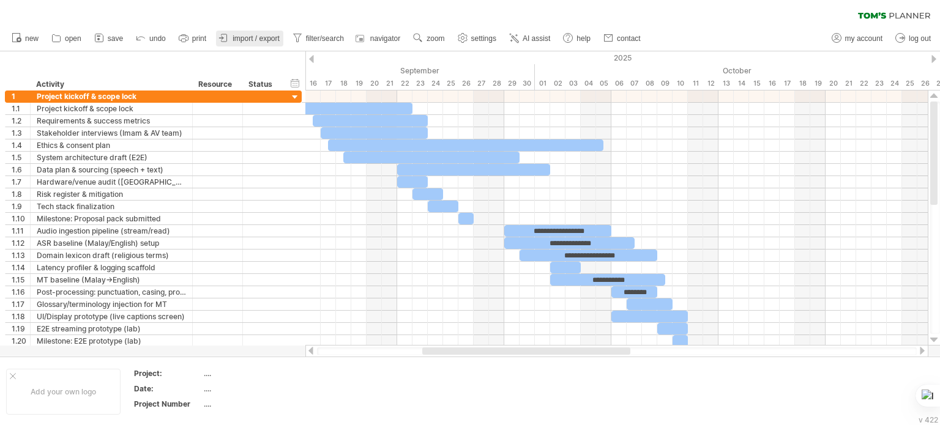
click at [253, 37] on span "import / export" at bounding box center [256, 38] width 47 height 9
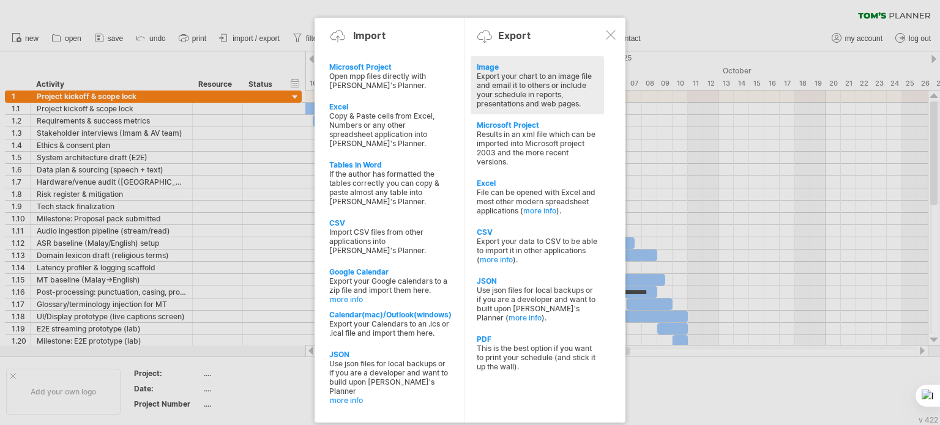
click at [548, 80] on div "Export your chart to an image file and email it to others or include your sched…" at bounding box center [537, 90] width 121 height 37
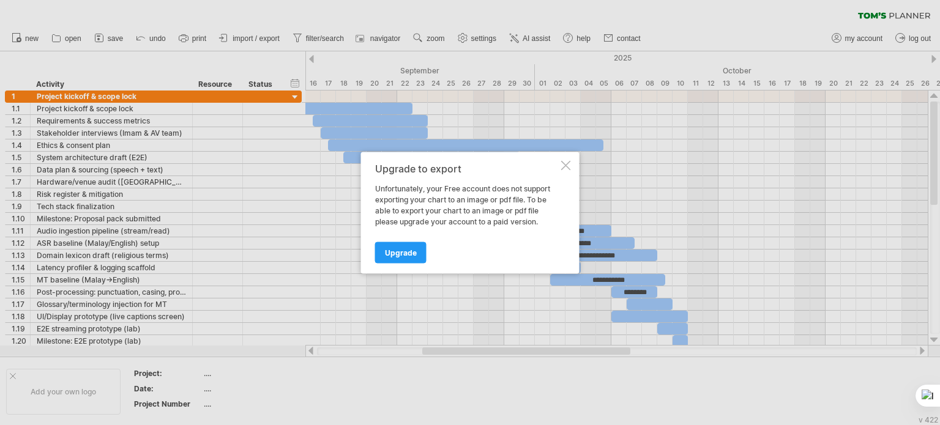
click at [567, 166] on div at bounding box center [566, 165] width 10 height 10
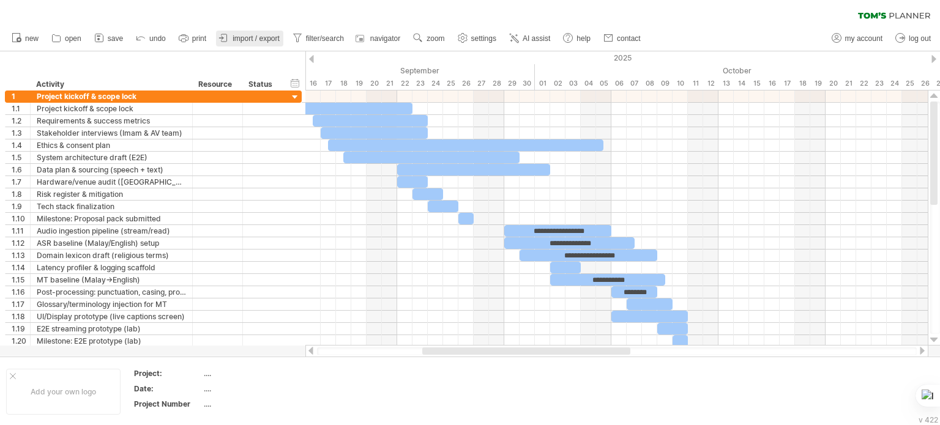
click at [247, 35] on span "import / export" at bounding box center [256, 38] width 47 height 9
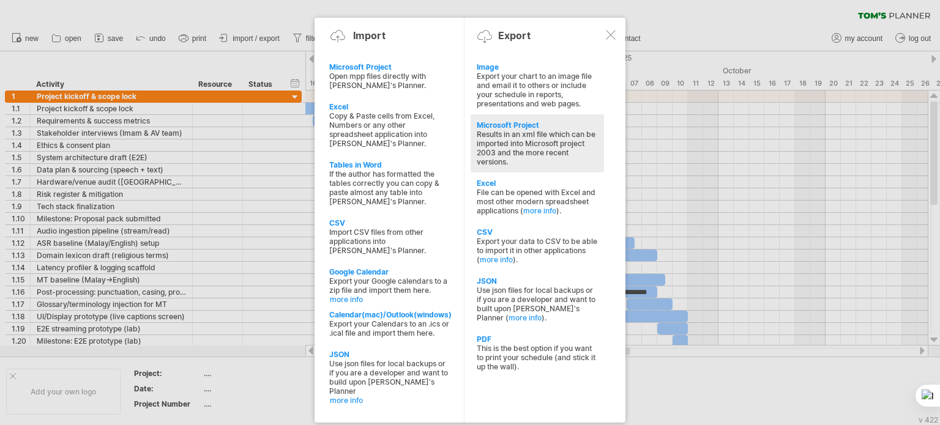
click at [546, 146] on div "Results in an xml file which can be imported into Microsoft project 2003 and th…" at bounding box center [537, 148] width 121 height 37
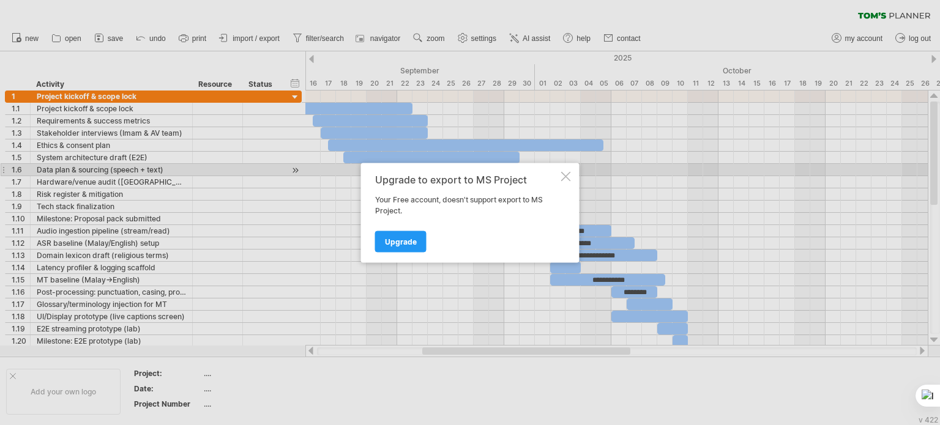
click at [565, 168] on div "Upgrade to export to MS Project Your Free account, doesn't support export to MS…" at bounding box center [470, 213] width 218 height 100
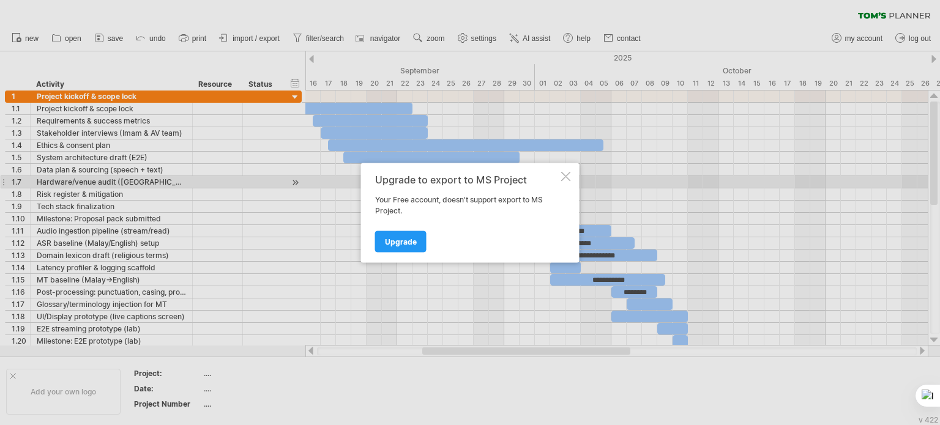
click at [568, 179] on div at bounding box center [566, 176] width 10 height 10
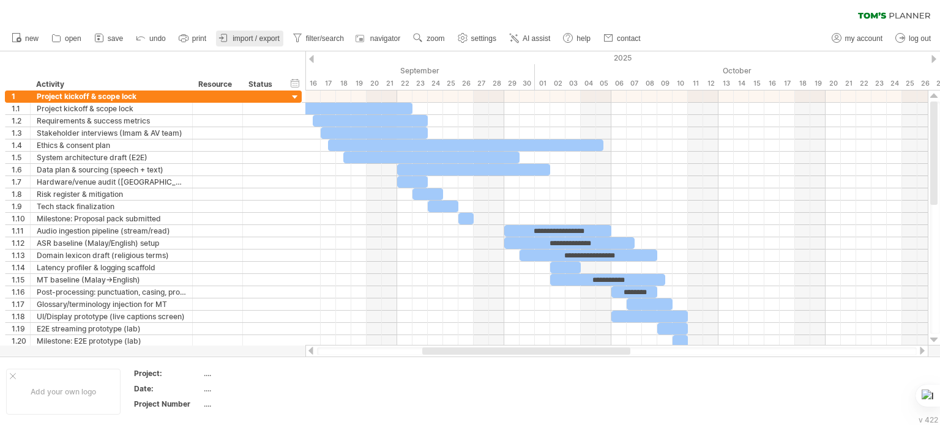
click at [267, 39] on span "import / export" at bounding box center [256, 38] width 47 height 9
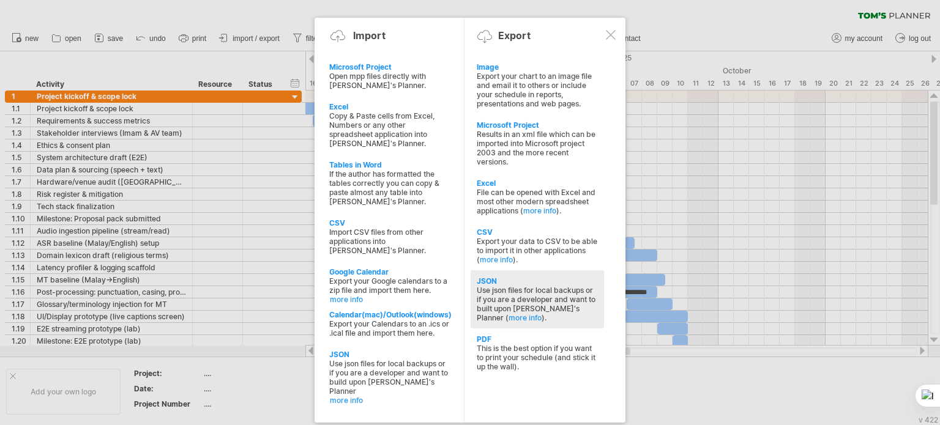
click at [512, 278] on div "JSON" at bounding box center [537, 281] width 121 height 9
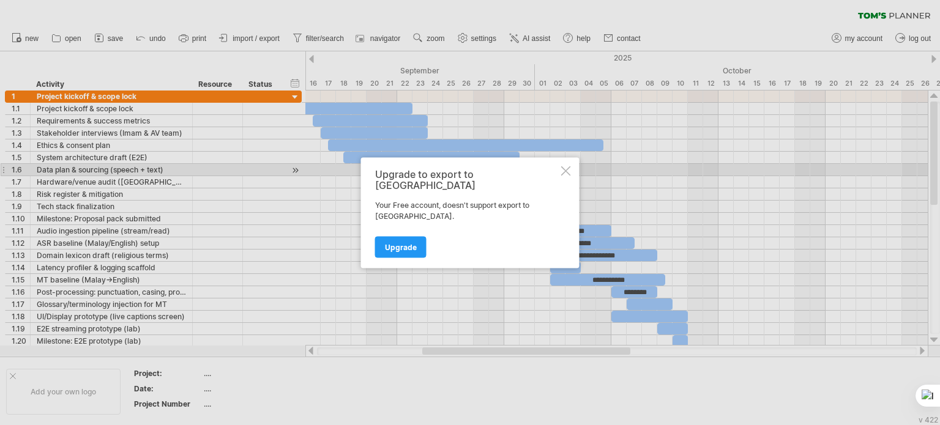
click at [567, 173] on div "Upgrade to export to JSON Your Free account, doesn't support export to [GEOGRAP…" at bounding box center [470, 212] width 218 height 111
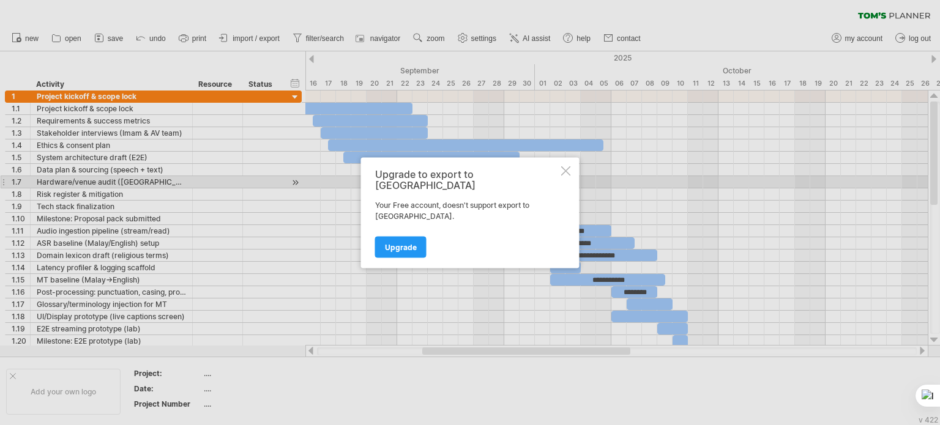
click at [567, 176] on div at bounding box center [566, 171] width 10 height 10
